Goal: Download file/media

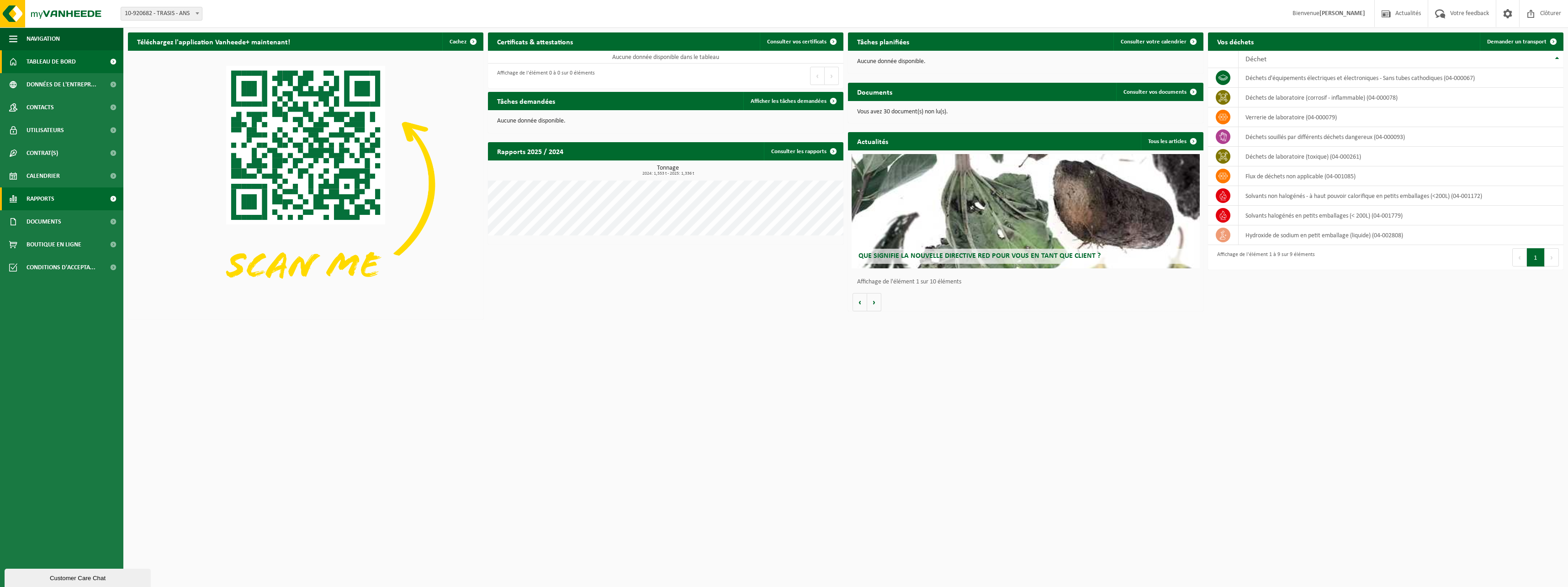
click at [38, 200] on span "Rapports" at bounding box center [40, 198] width 27 height 22
click at [41, 240] on span "Sous forme de liste" at bounding box center [53, 241] width 52 height 17
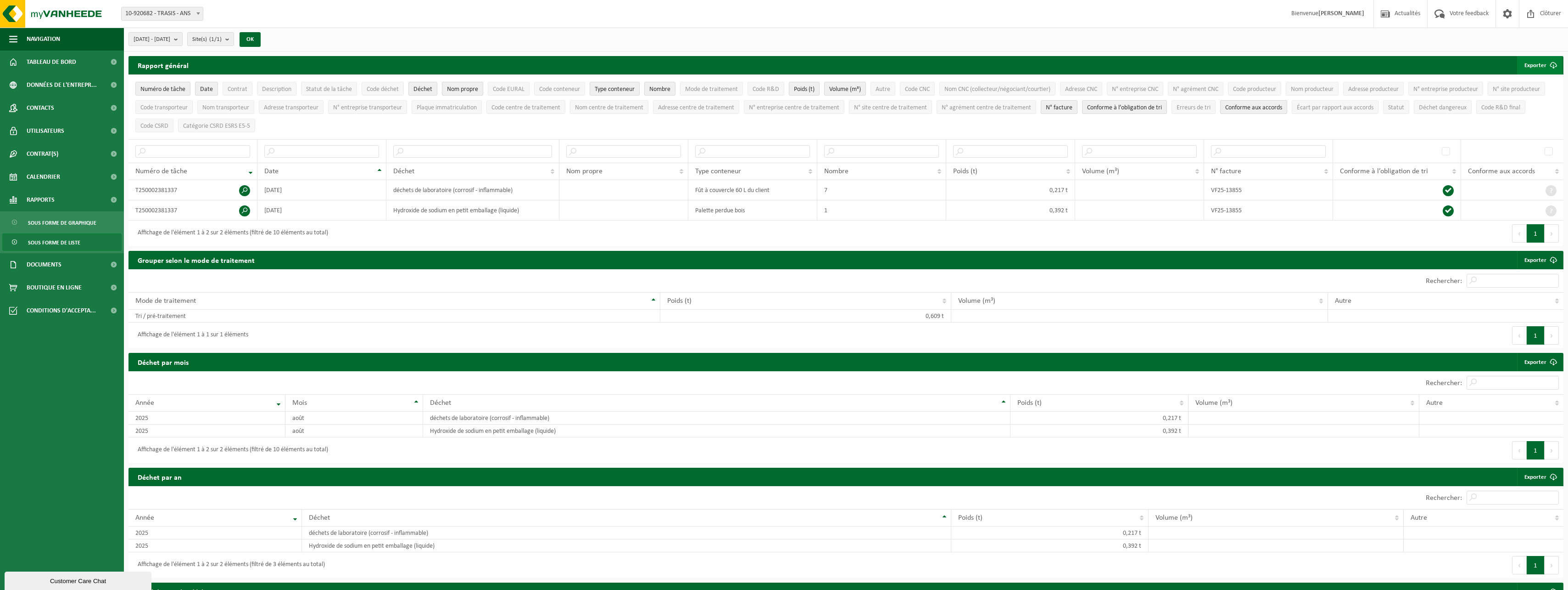
click at [1531, 61] on button "Exporter" at bounding box center [1540, 65] width 45 height 18
click at [1519, 101] on link "Tous les filtres disponibles" at bounding box center [1499, 102] width 127 height 18
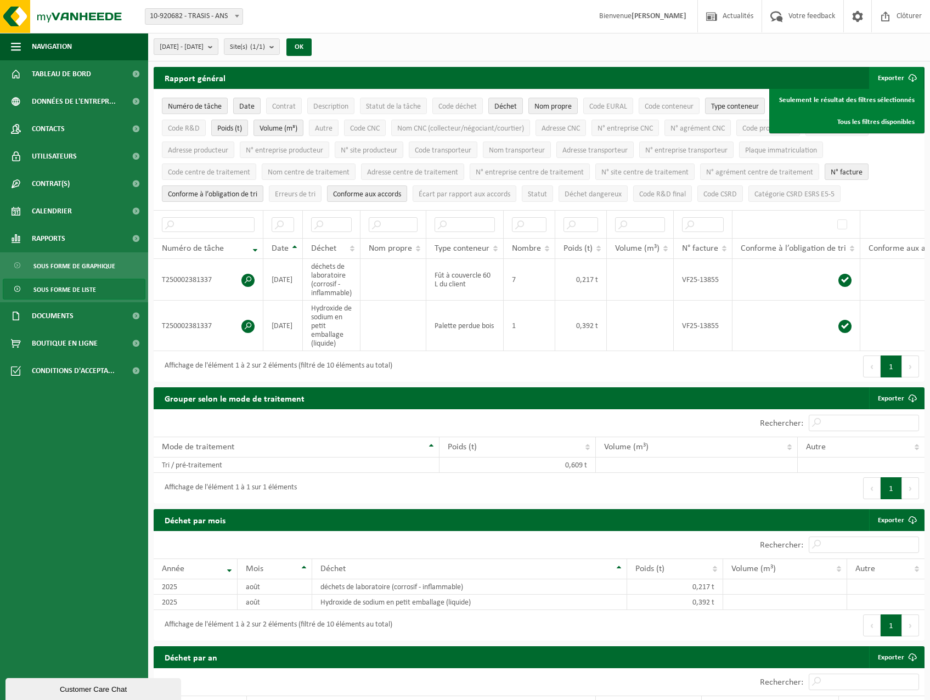
click at [204, 42] on span "[DATE] - [DATE]" at bounding box center [182, 47] width 44 height 16
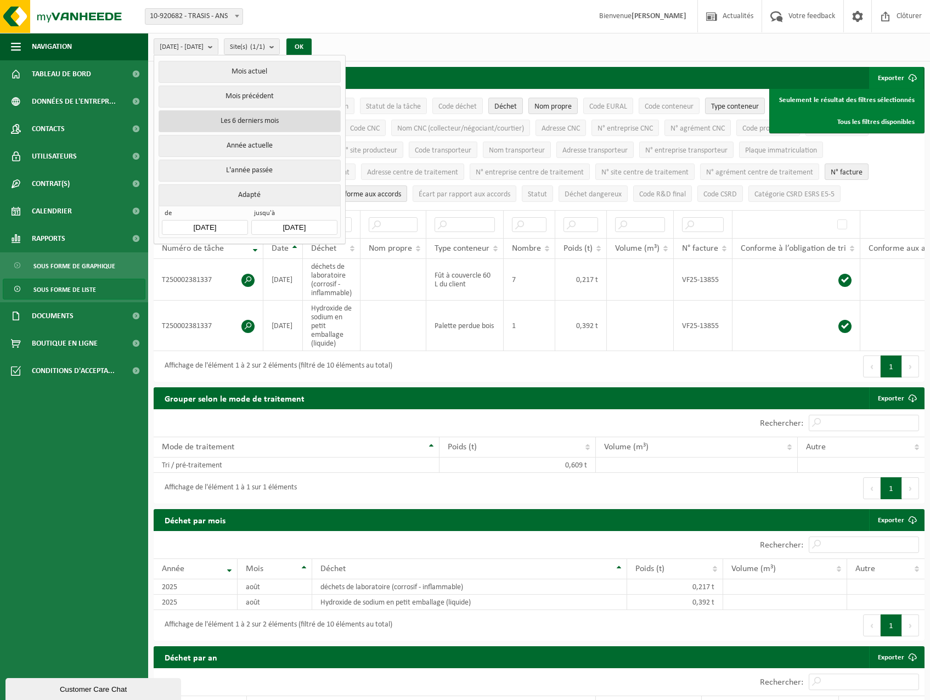
click at [221, 124] on button "Les 6 derniers mois" at bounding box center [250, 121] width 182 height 22
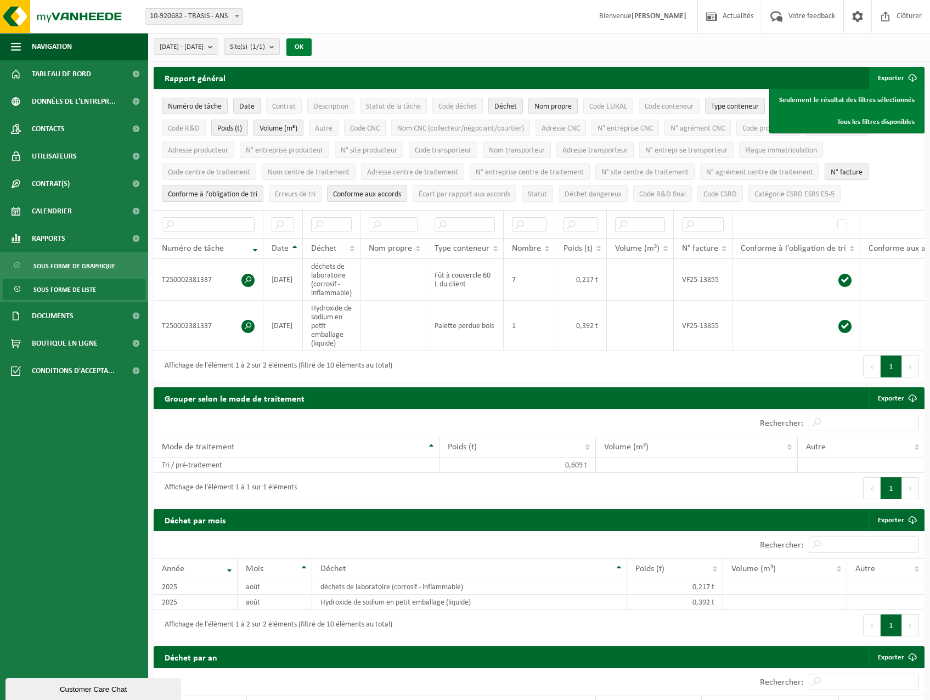
click at [312, 46] on button "OK" at bounding box center [298, 47] width 25 height 18
click at [238, 38] on div "[DATE] - [DATE] Mois actuel Mois précédent Les 6 derniers mois Année actuelle L…" at bounding box center [236, 47] width 176 height 24
click at [218, 40] on b "submit" at bounding box center [213, 46] width 10 height 15
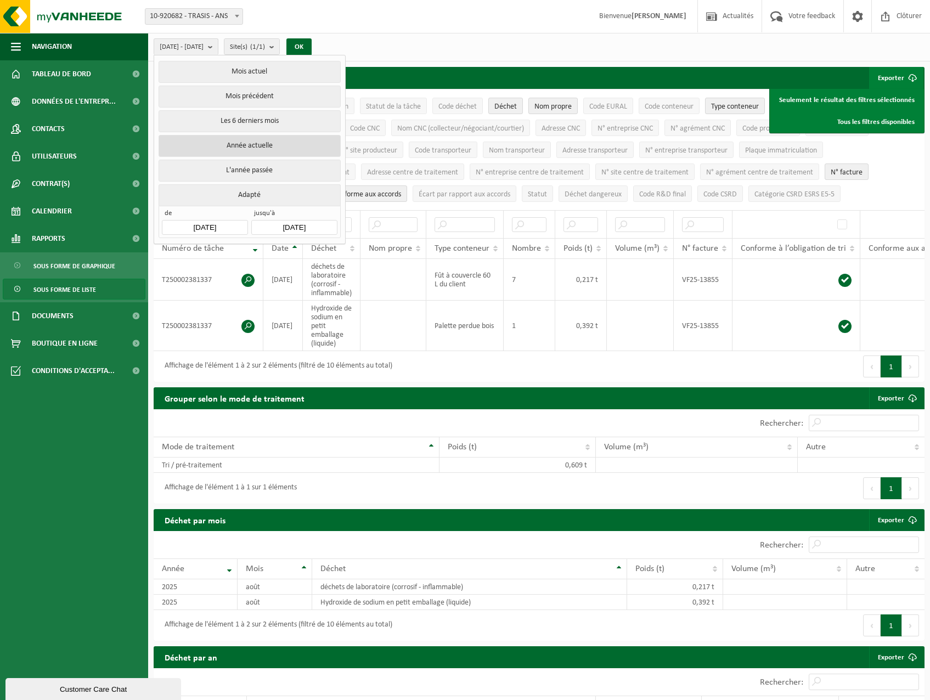
click at [236, 144] on button "Année actuelle" at bounding box center [250, 146] width 182 height 22
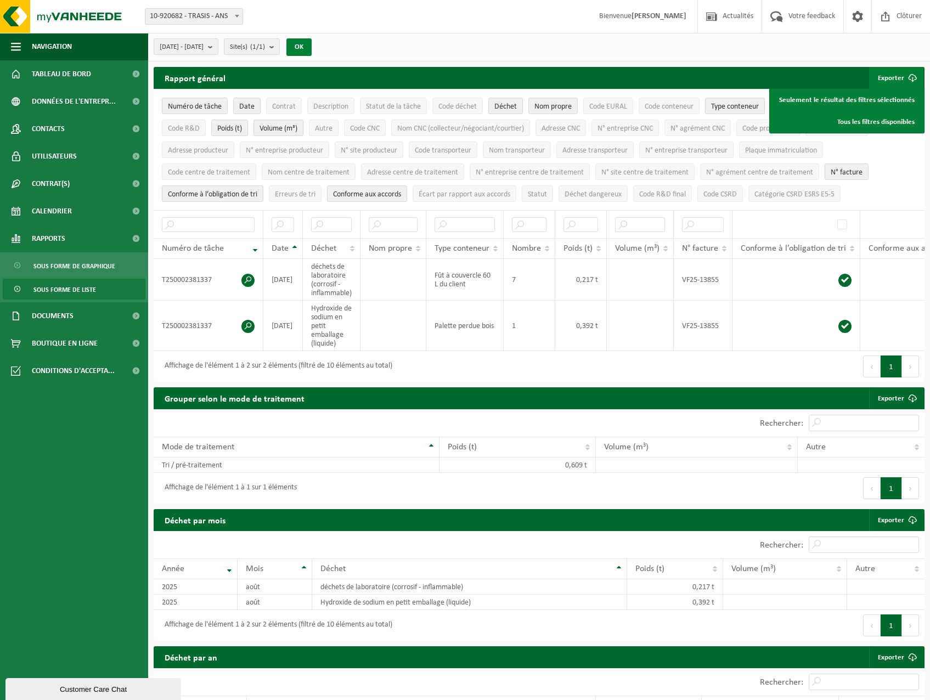
click at [312, 47] on button "OK" at bounding box center [298, 47] width 25 height 18
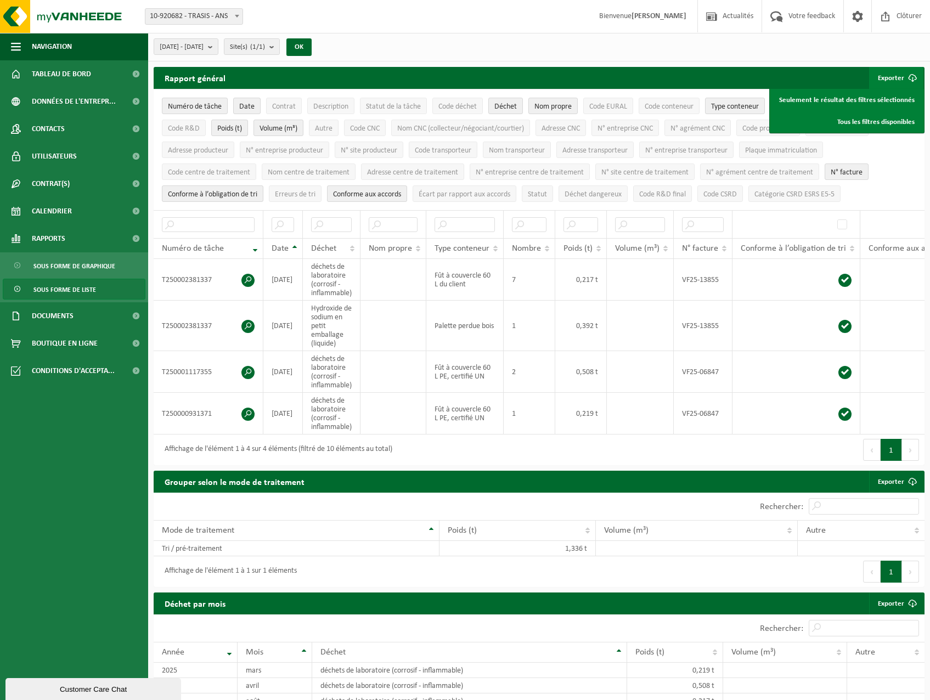
click at [897, 77] on button "Exporter" at bounding box center [896, 78] width 54 height 22
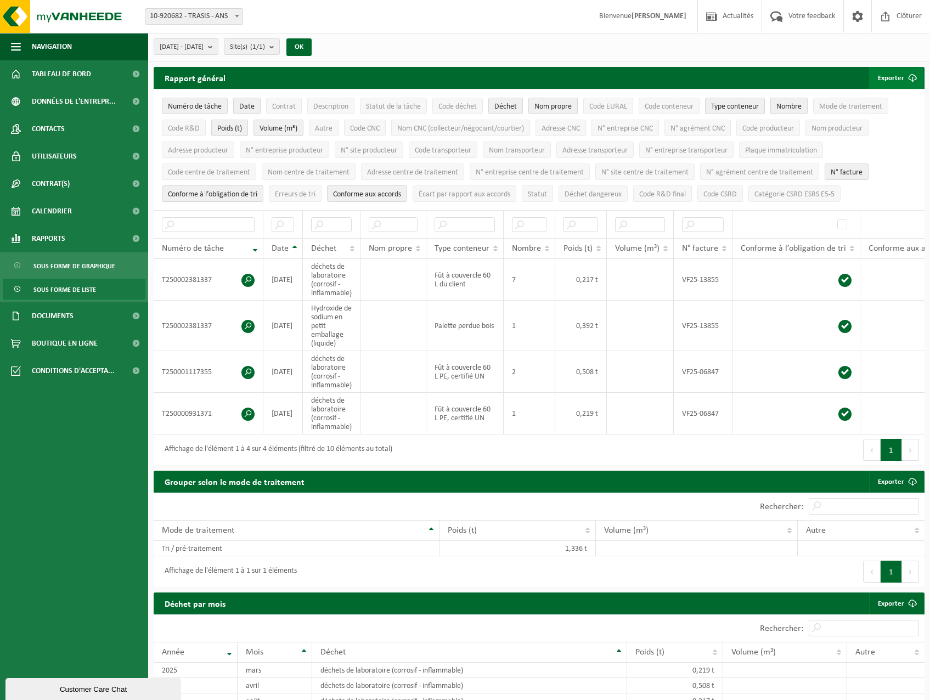
click at [898, 76] on button "Exporter" at bounding box center [896, 78] width 54 height 22
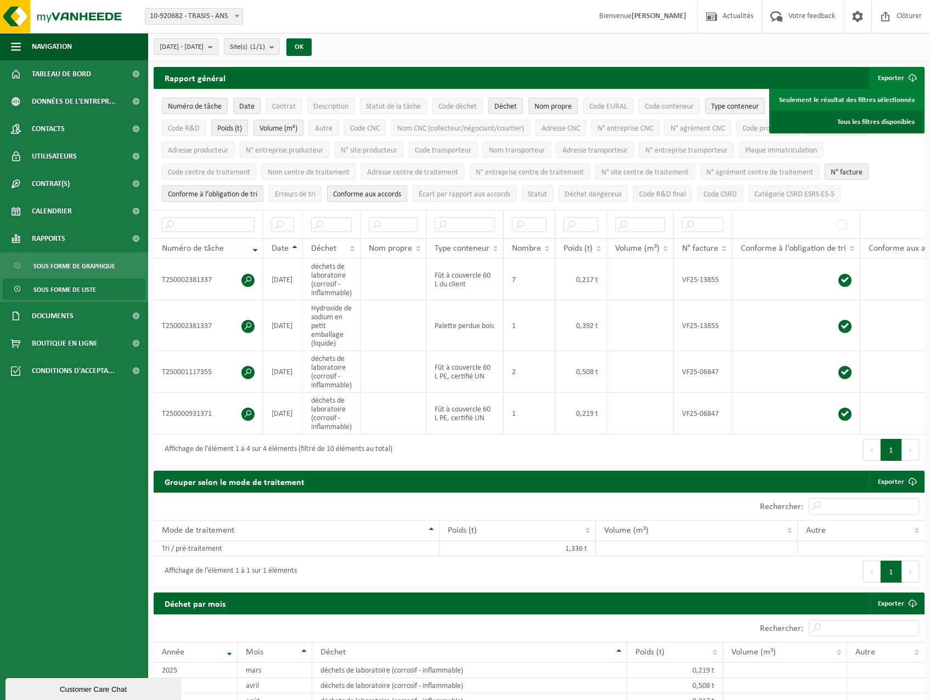
click at [885, 123] on link "Tous les filtres disponibles" at bounding box center [847, 122] width 152 height 22
